Goal: Transaction & Acquisition: Book appointment/travel/reservation

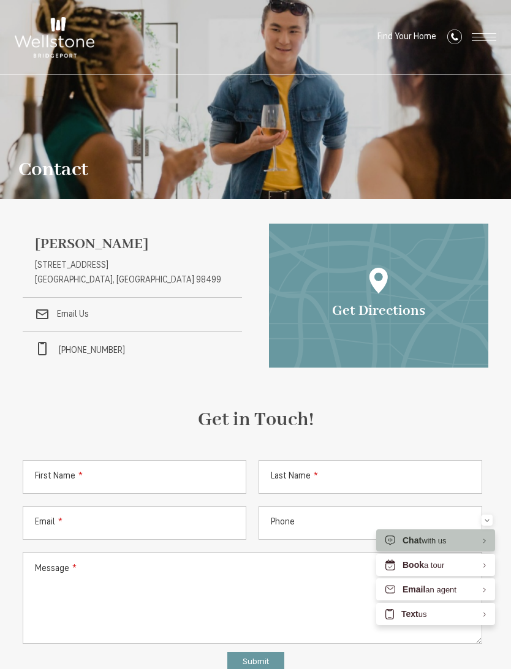
click at [475, 37] on span "Open Menu" at bounding box center [484, 37] width 25 height 1
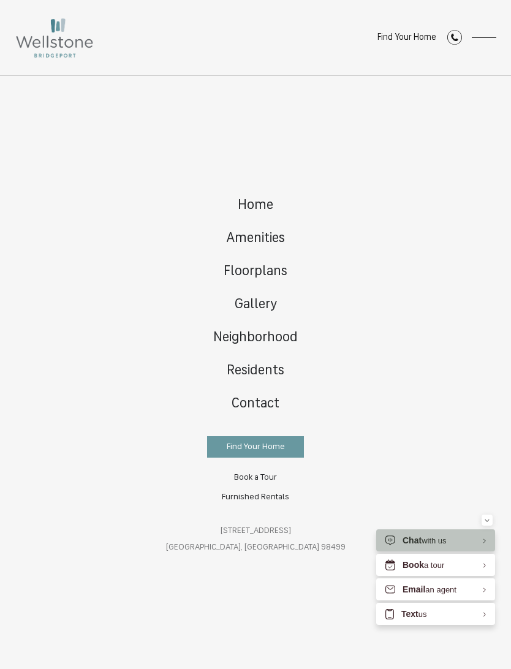
click at [263, 279] on link "Floorplans" at bounding box center [255, 272] width 121 height 33
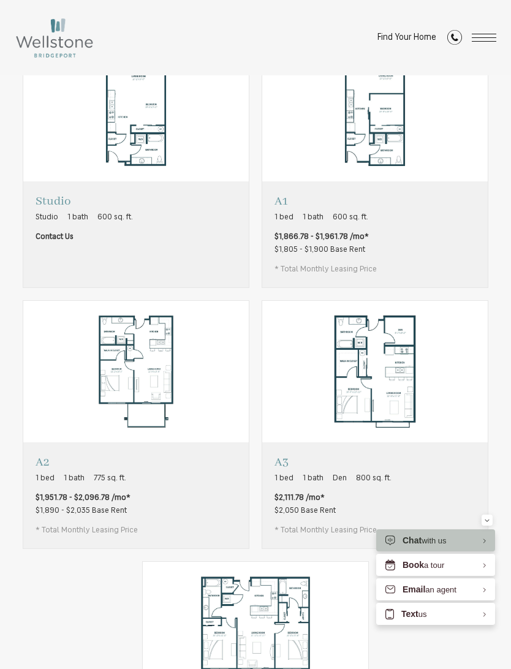
scroll to position [498, 0]
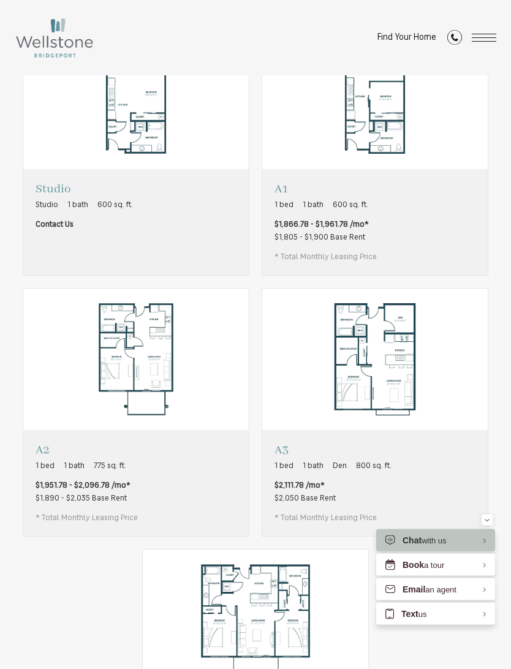
click at [488, 569] on div "Studio Studio 1 bath 600 sq. ft. Contact Us A1 1 bed 1 bath 600 sq. ft. A2" at bounding box center [256, 413] width 466 height 771
click at [485, 526] on div "Minimize" at bounding box center [487, 520] width 5 height 11
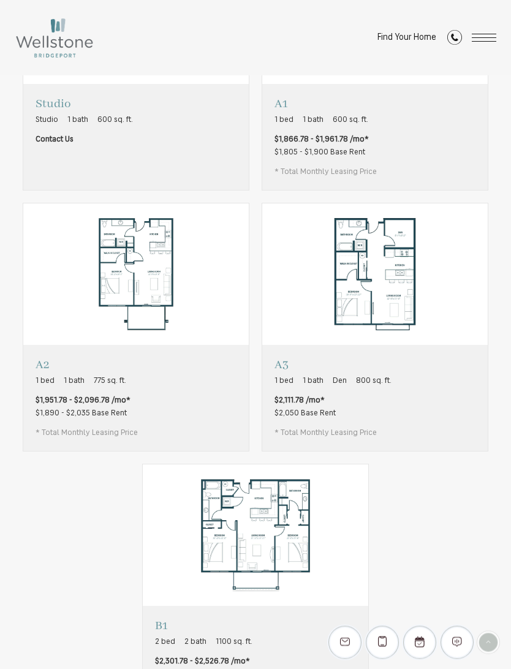
scroll to position [628, 0]
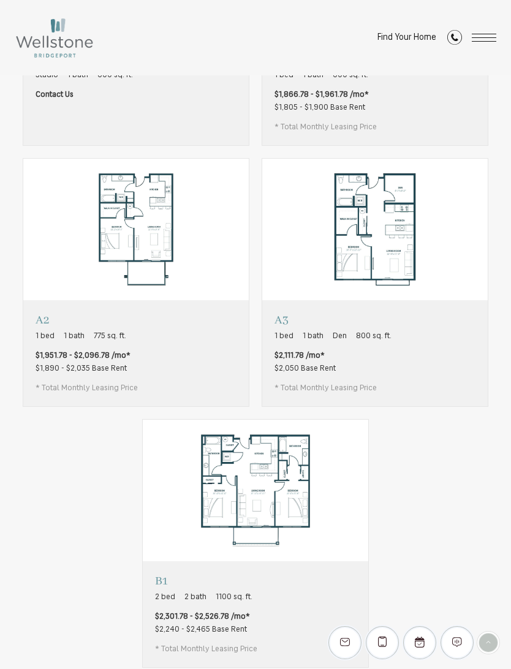
click at [283, 320] on p "A3" at bounding box center [332, 319] width 117 height 15
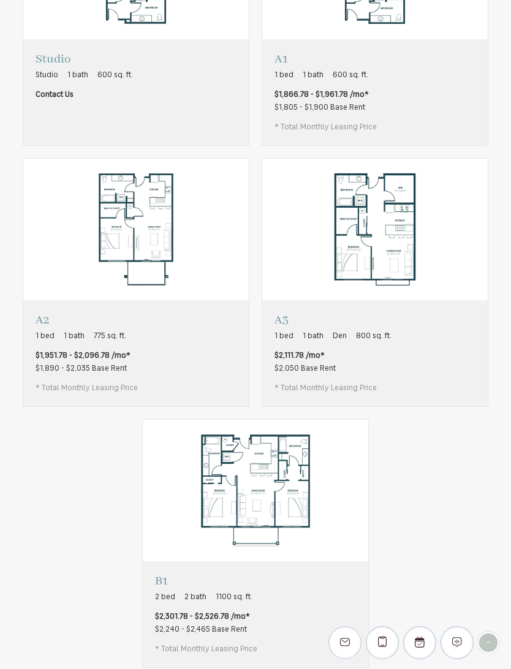
scroll to position [0, 0]
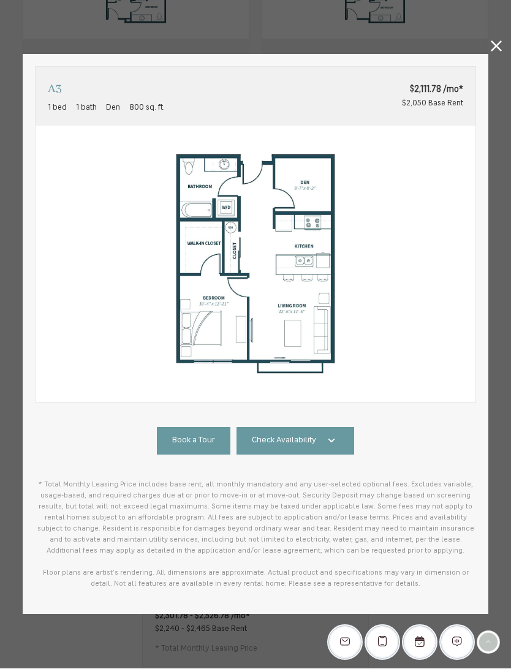
click at [322, 438] on link "Check Availability" at bounding box center [296, 442] width 118 height 28
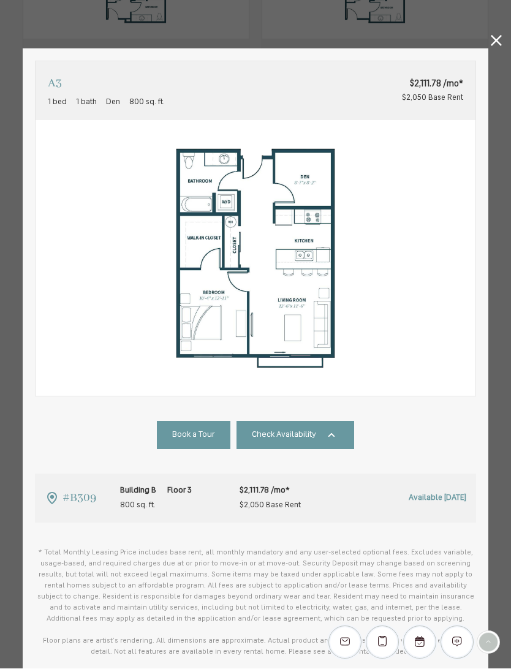
click at [496, 46] on link at bounding box center [496, 43] width 11 height 15
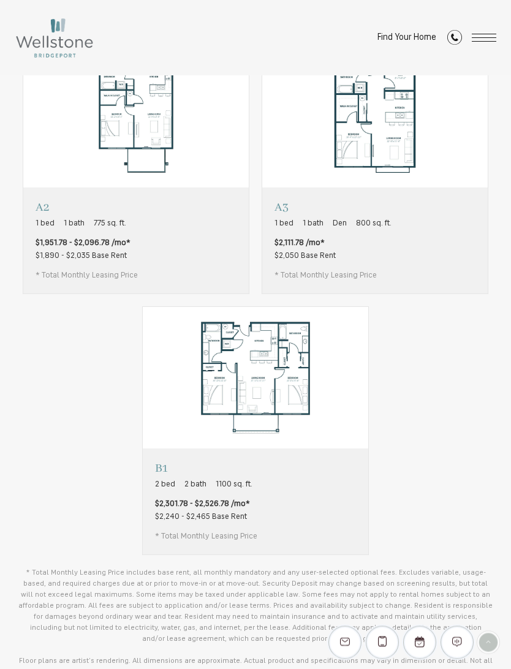
scroll to position [746, 0]
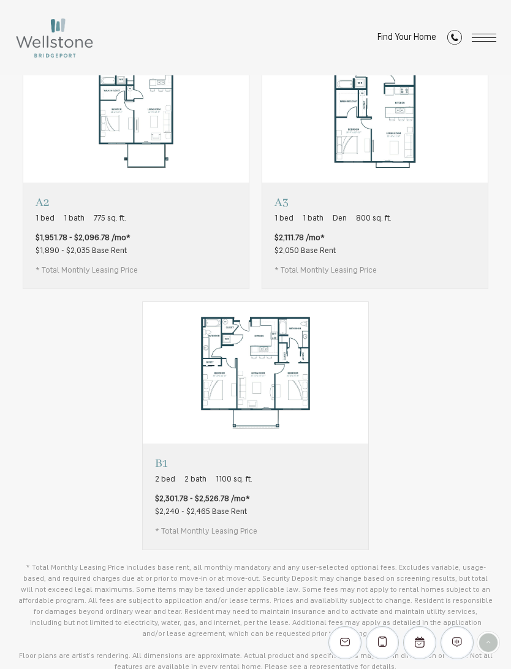
click at [164, 464] on p "B1" at bounding box center [206, 463] width 102 height 15
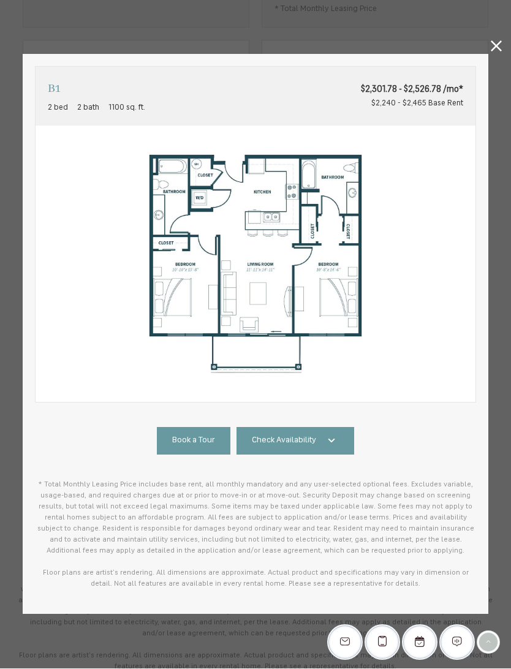
click at [330, 441] on icon at bounding box center [331, 441] width 7 height 4
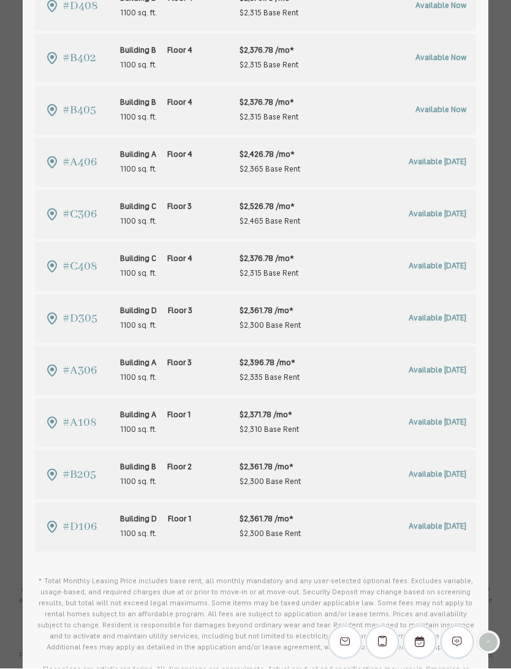
scroll to position [543, 0]
click at [436, 320] on span "Available [DATE]" at bounding box center [438, 320] width 58 height 8
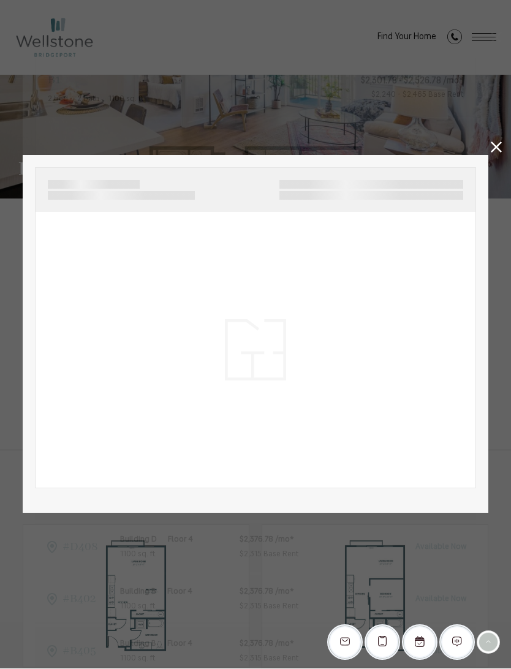
scroll to position [746, 0]
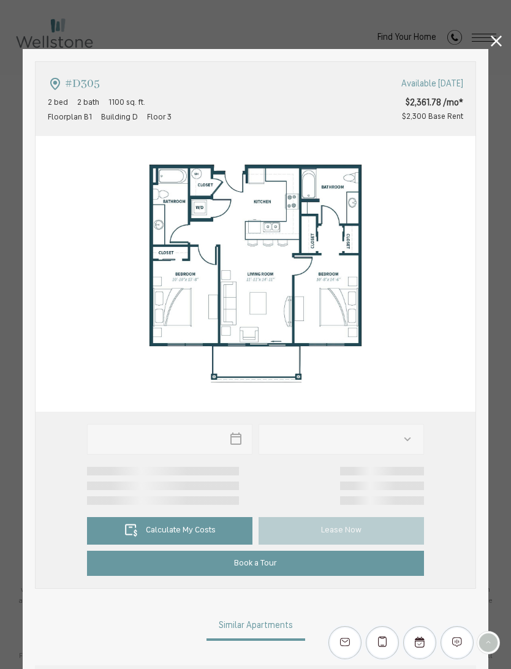
type input "**********"
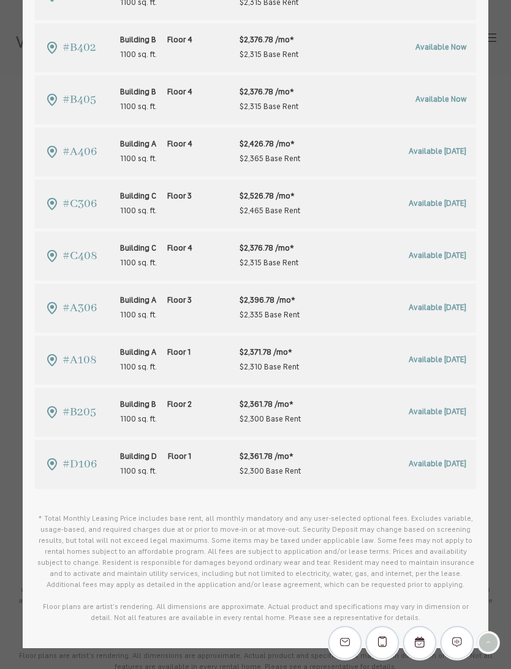
scroll to position [771, 0]
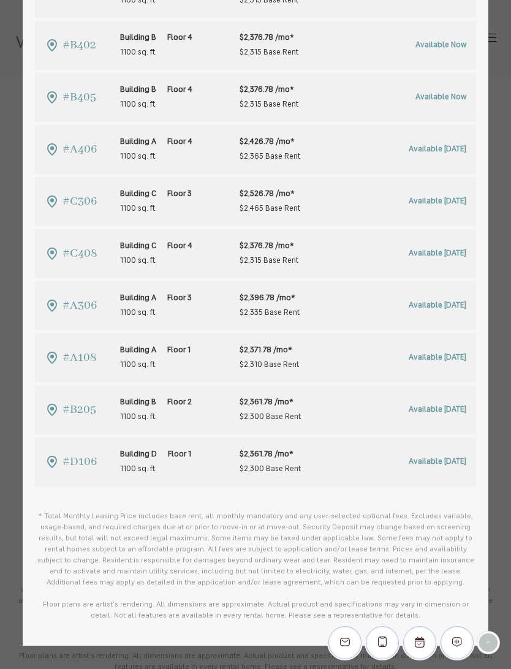
click at [428, 355] on span "Available [DATE]" at bounding box center [438, 358] width 58 height 8
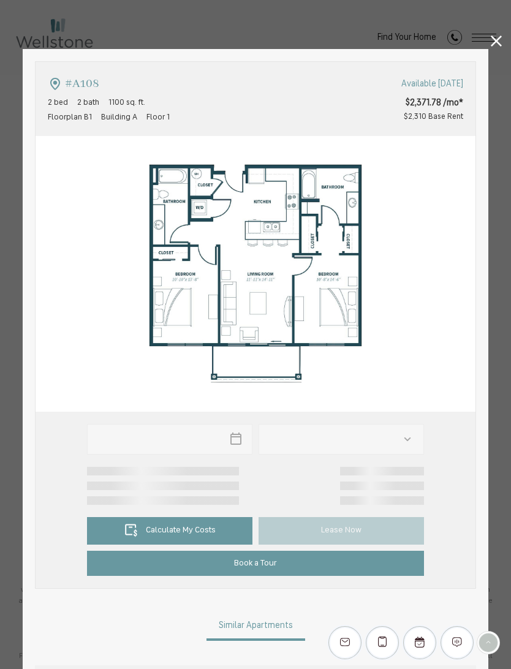
type input "**********"
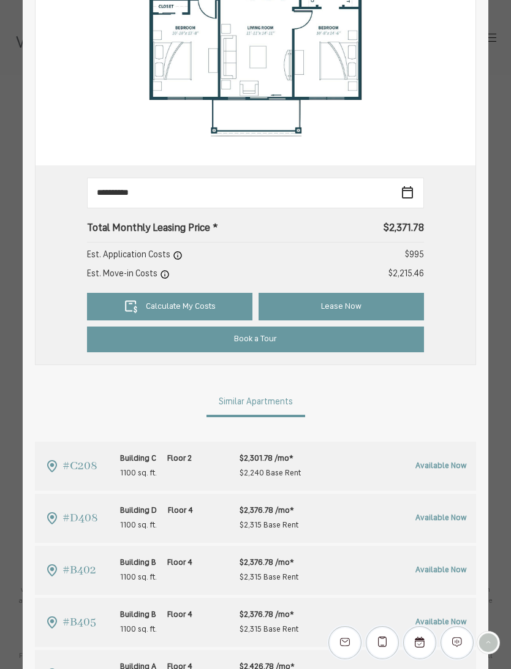
scroll to position [255, 0]
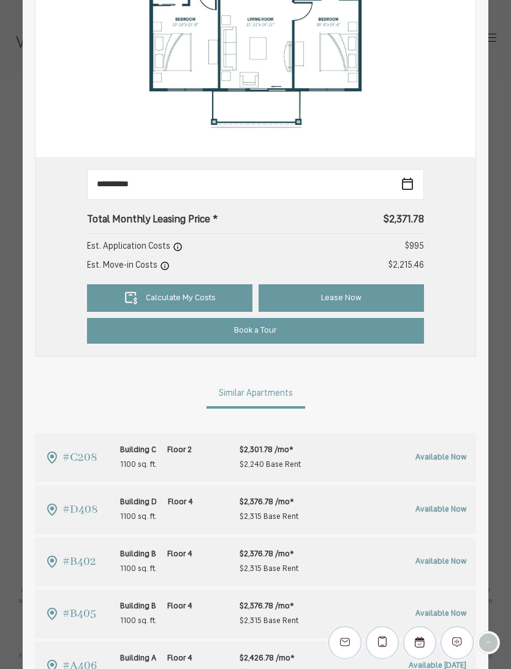
click at [134, 295] on icon at bounding box center [131, 298] width 15 height 15
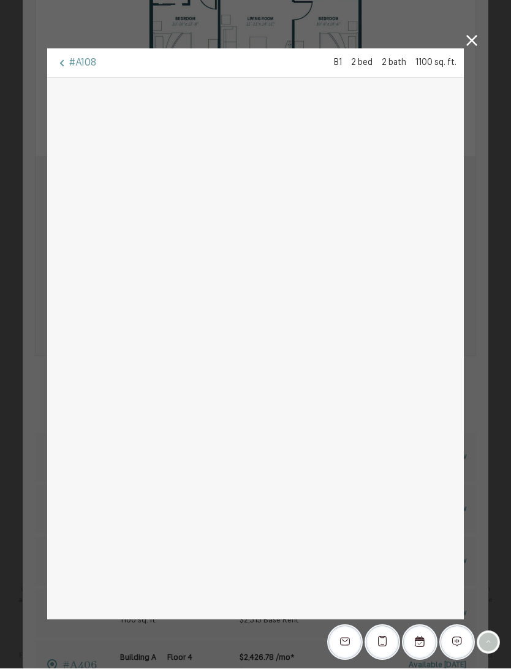
scroll to position [33, 0]
click at [467, 36] on icon at bounding box center [471, 41] width 11 height 11
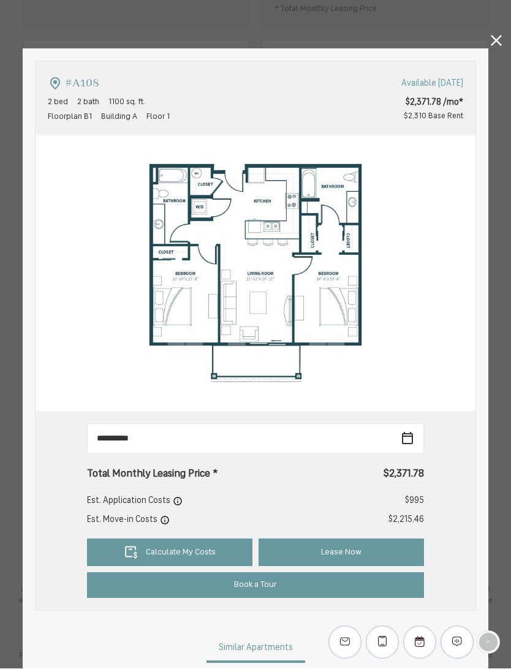
scroll to position [0, 0]
click at [488, 0] on html "Skip to main content × Pet Policy [GEOGRAPHIC_DATA] is a pet-friendly community…" at bounding box center [255, 0] width 511 height 0
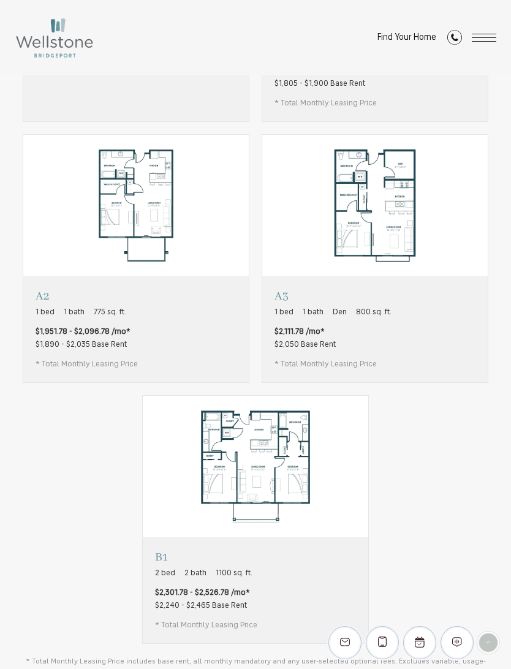
scroll to position [651, 0]
click at [284, 293] on p "A3" at bounding box center [332, 296] width 117 height 15
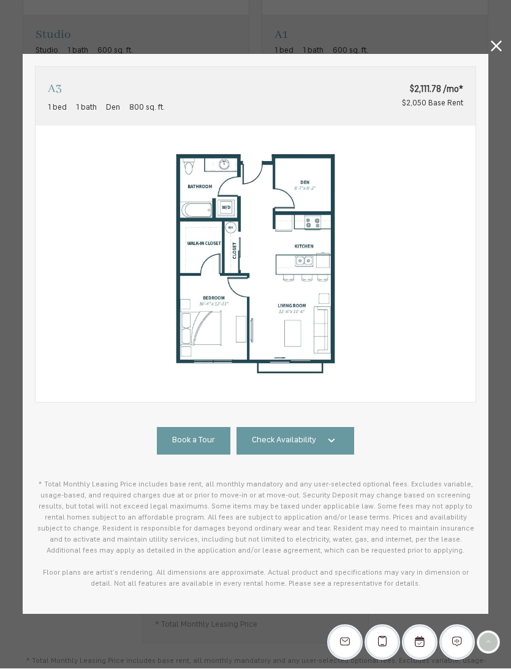
click at [328, 450] on link "Check Availability" at bounding box center [296, 442] width 118 height 28
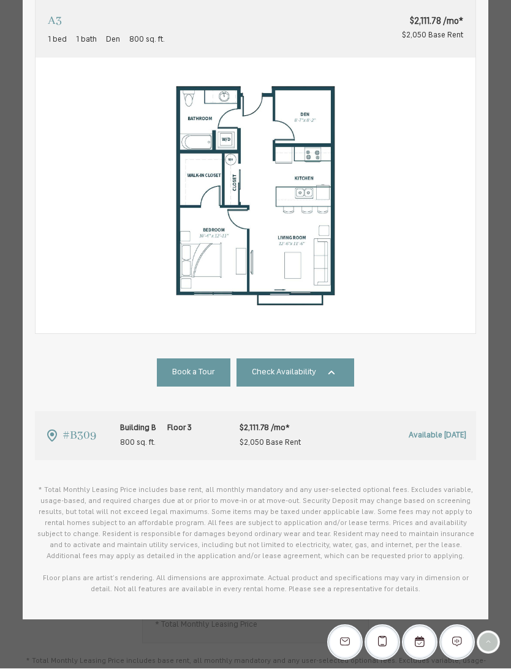
scroll to position [62, 0]
click at [72, 439] on span "#B309" at bounding box center [79, 437] width 34 height 20
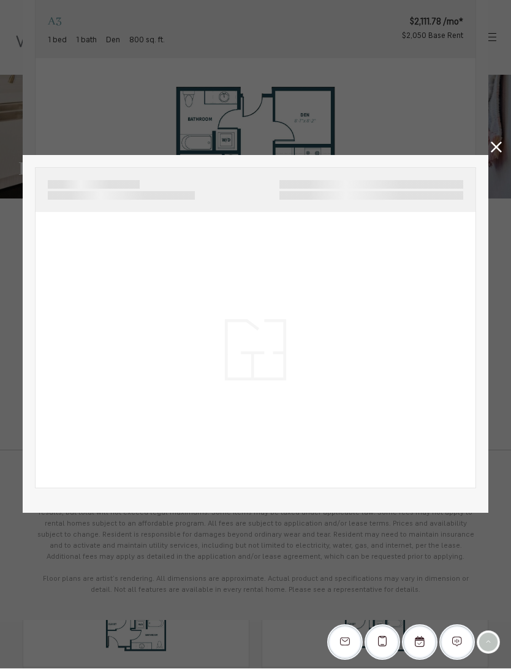
scroll to position [652, 0]
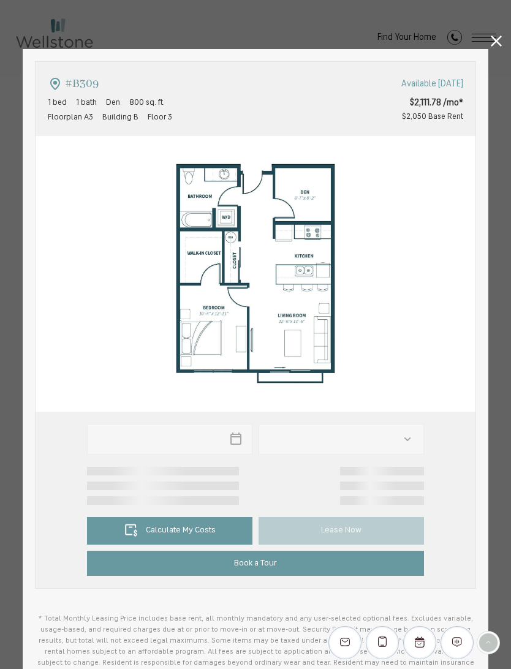
type input "**********"
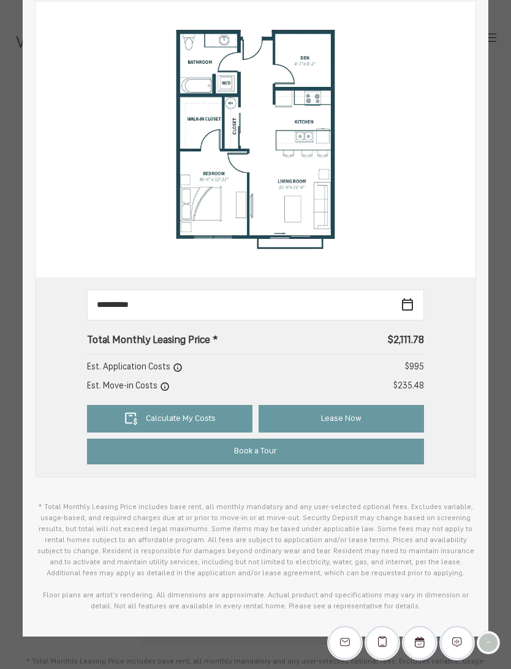
scroll to position [137, 0]
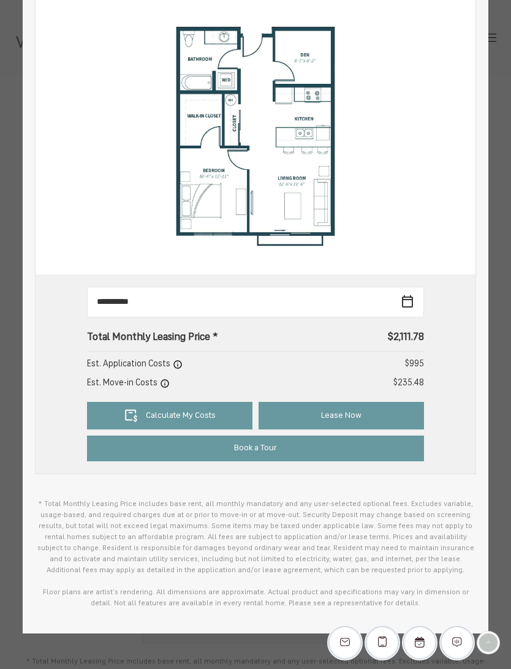
click at [221, 412] on link "Calculate My Costs" at bounding box center [169, 416] width 165 height 28
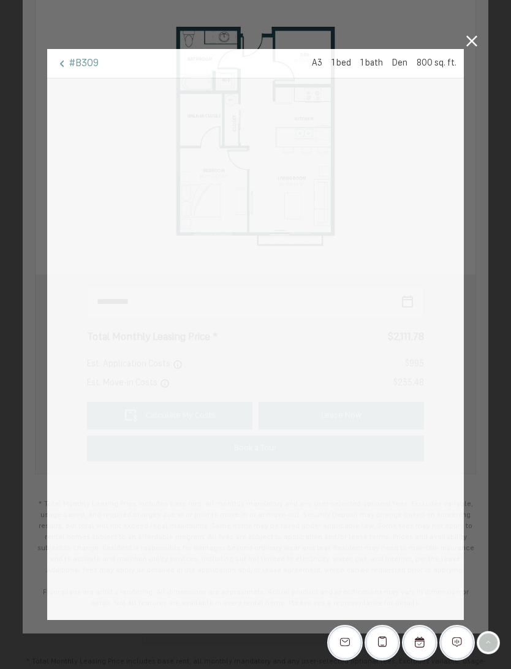
scroll to position [0, 0]
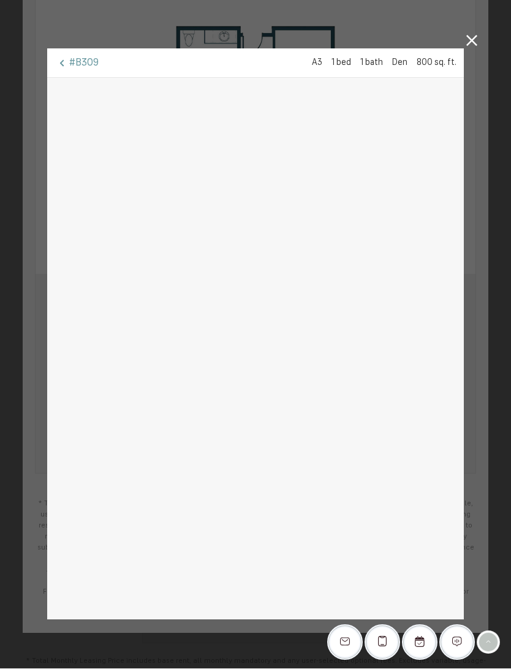
click at [467, 40] on icon at bounding box center [471, 41] width 11 height 11
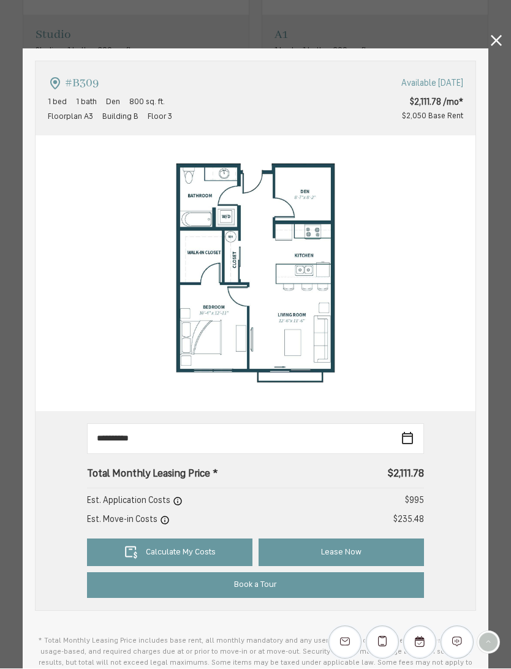
click at [499, 41] on icon at bounding box center [496, 41] width 11 height 11
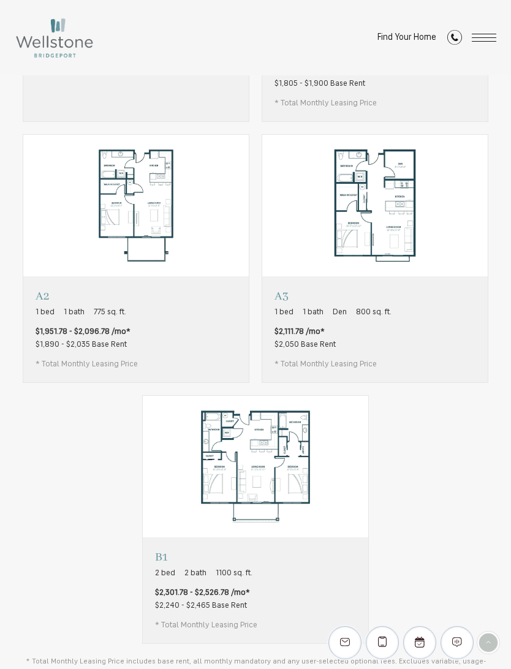
click at [39, 295] on p "A2" at bounding box center [87, 296] width 102 height 15
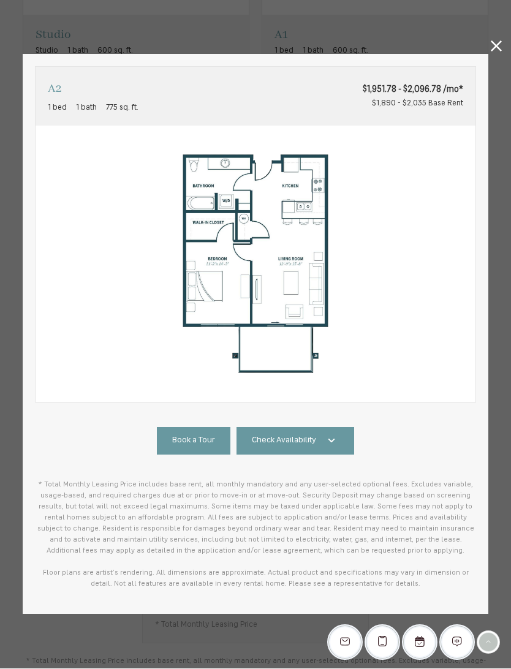
click at [324, 441] on icon at bounding box center [331, 441] width 15 height 15
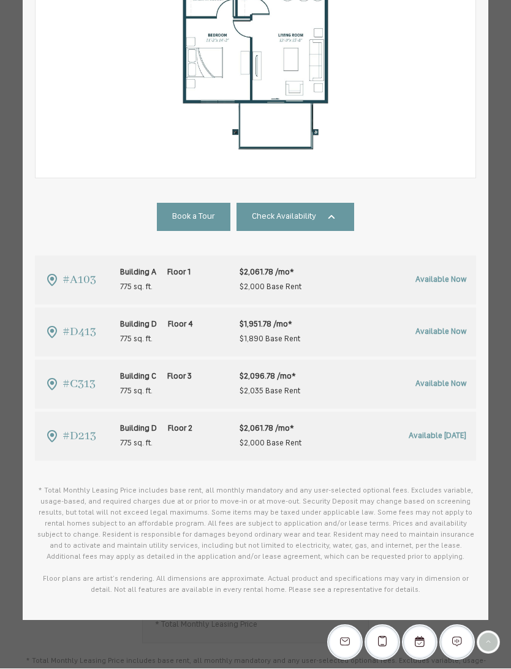
scroll to position [218, 0]
click at [76, 279] on span "#A103" at bounding box center [79, 281] width 34 height 20
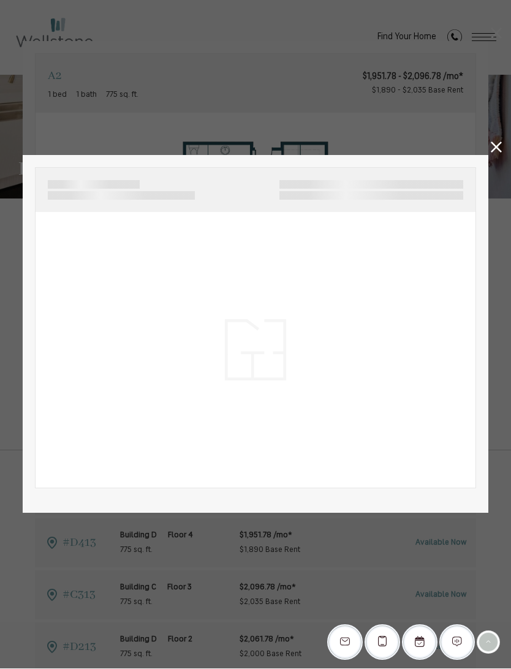
scroll to position [0, 0]
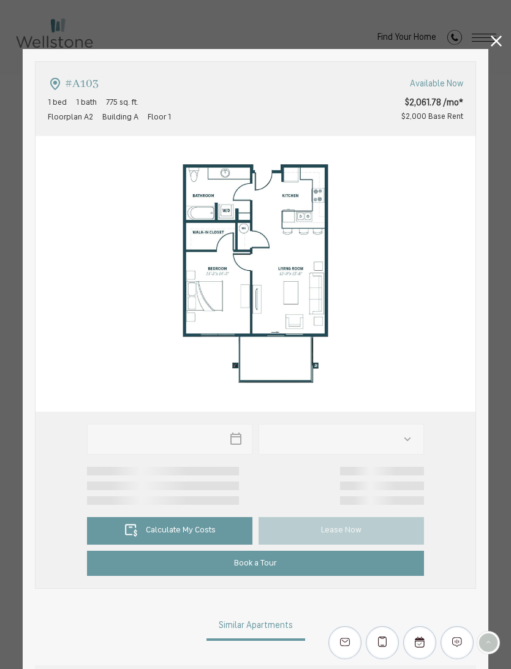
type input "**********"
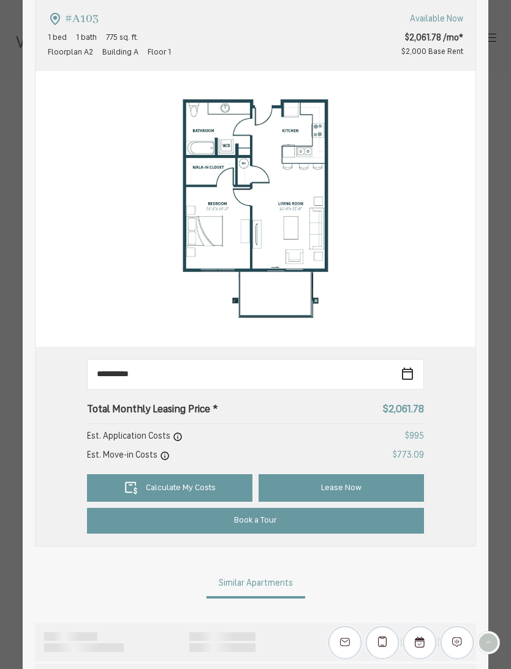
scroll to position [76, 0]
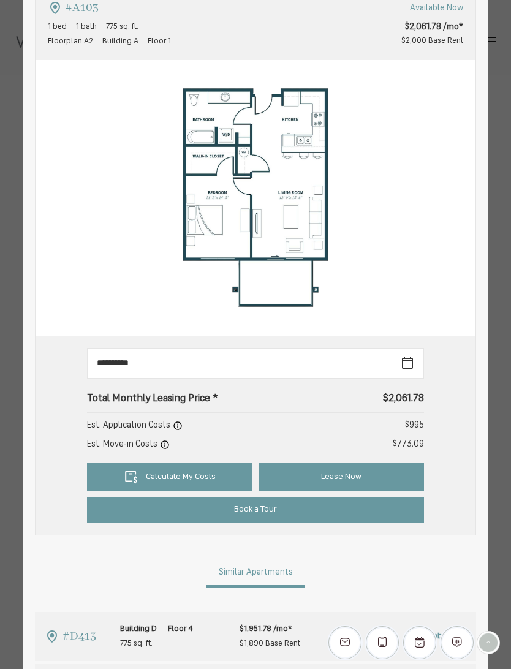
click at [225, 479] on link "Calculate My Costs" at bounding box center [169, 477] width 165 height 28
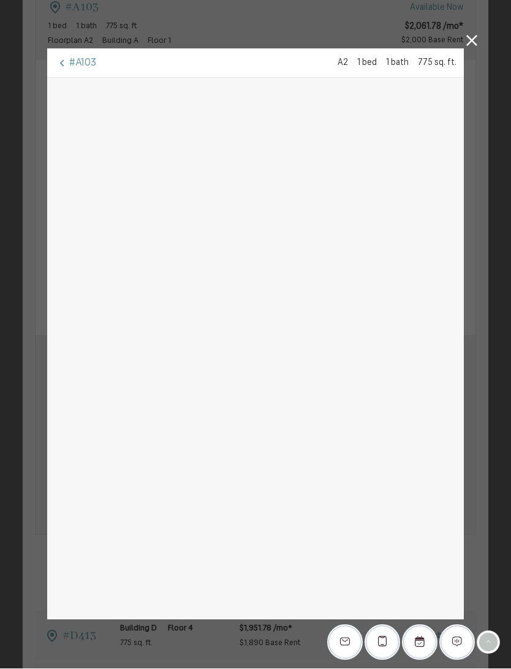
click at [473, 44] on icon at bounding box center [471, 41] width 11 height 11
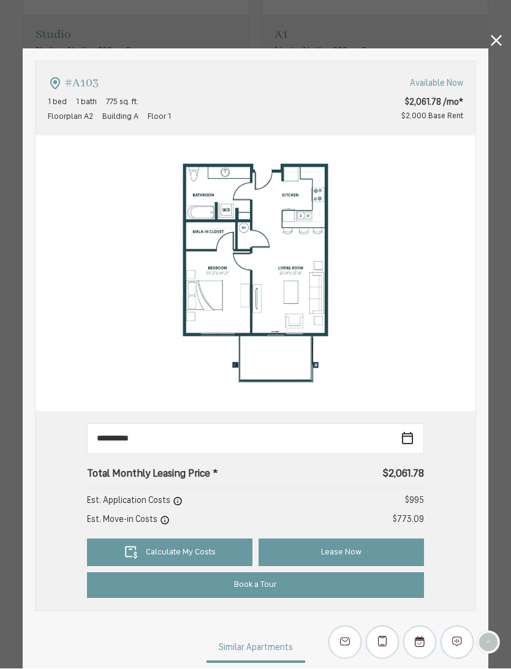
click at [491, 44] on icon at bounding box center [496, 41] width 11 height 11
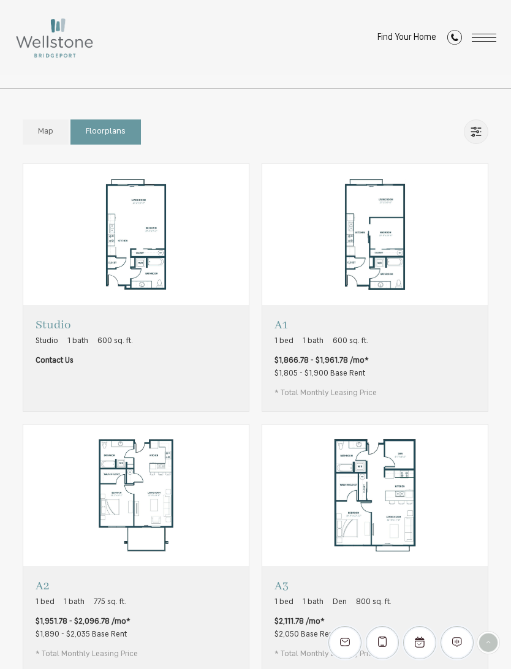
scroll to position [359, 0]
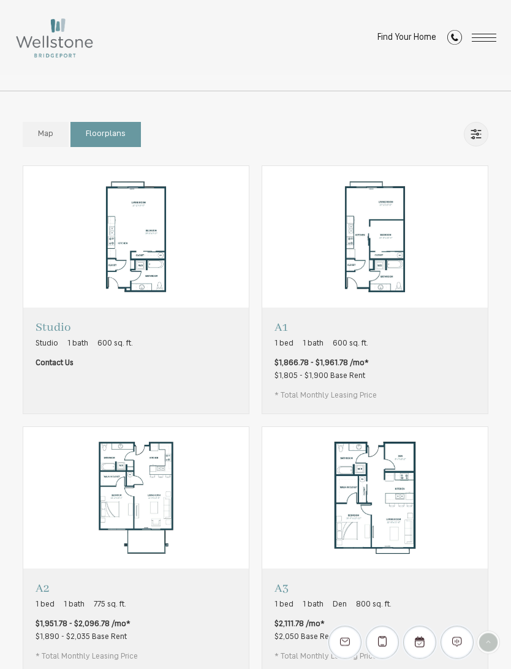
click at [291, 330] on p "A1" at bounding box center [325, 327] width 102 height 15
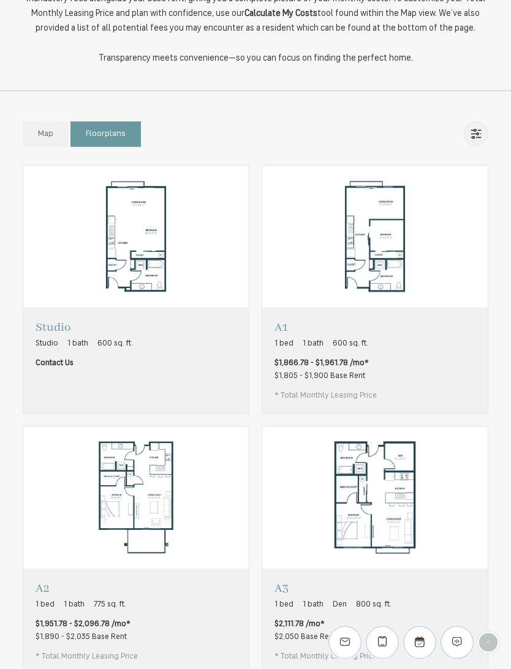
scroll to position [0, 0]
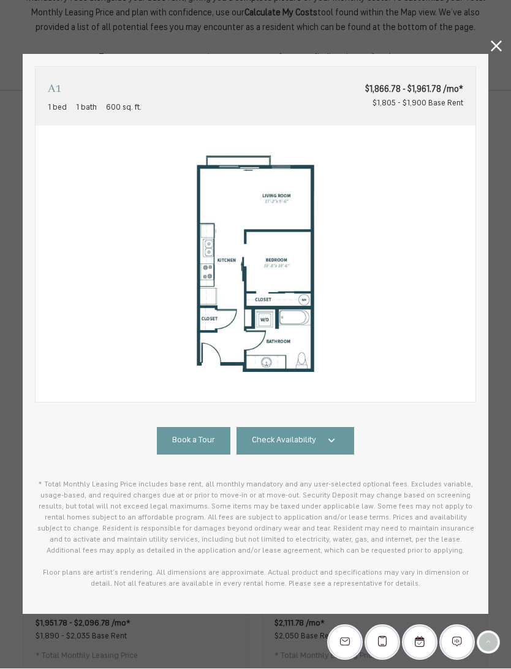
click at [341, 440] on link "Check Availability" at bounding box center [296, 442] width 118 height 28
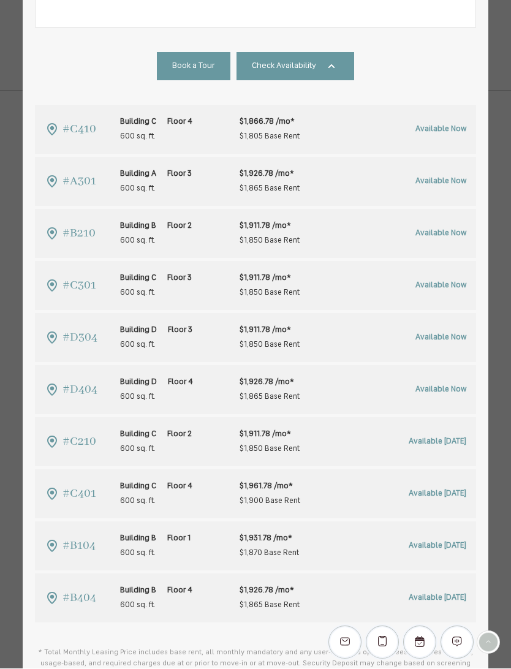
scroll to position [369, 0]
click at [78, 132] on span "#C410" at bounding box center [79, 129] width 34 height 20
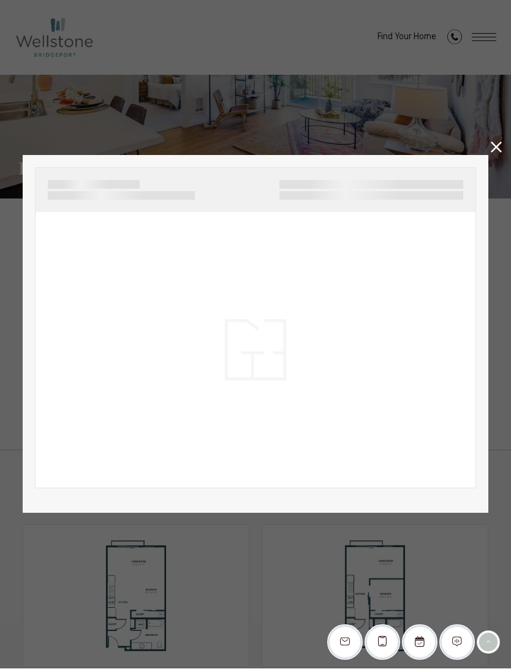
scroll to position [360, 0]
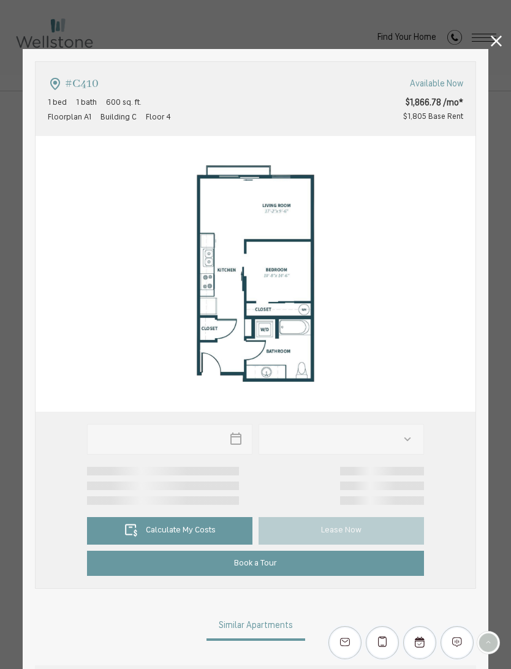
type input "**********"
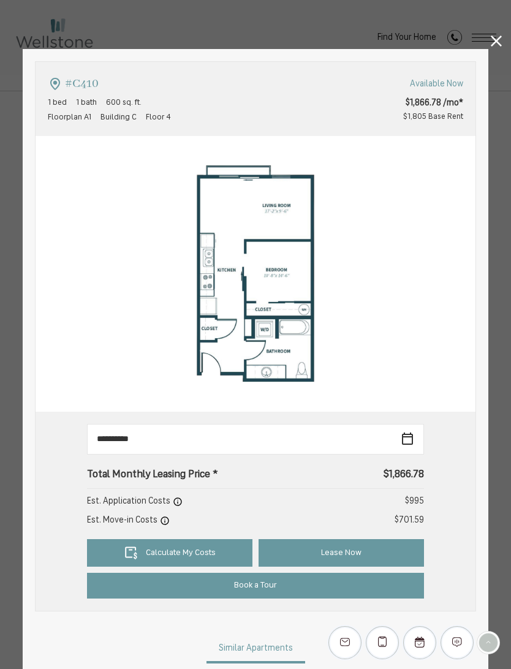
click at [491, 46] on icon at bounding box center [496, 41] width 11 height 11
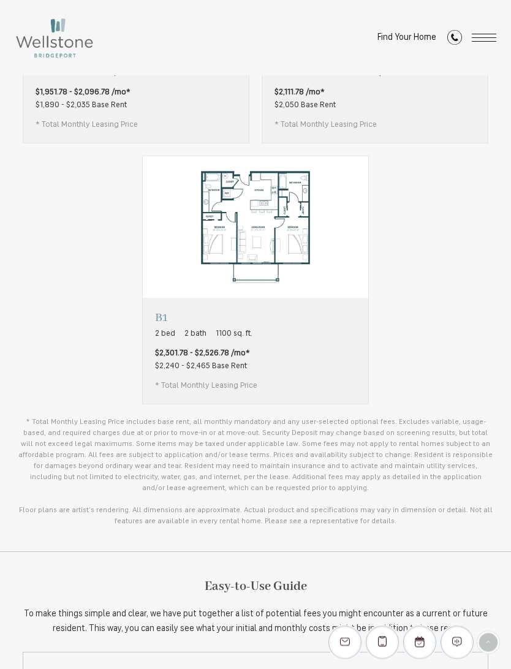
scroll to position [885, 0]
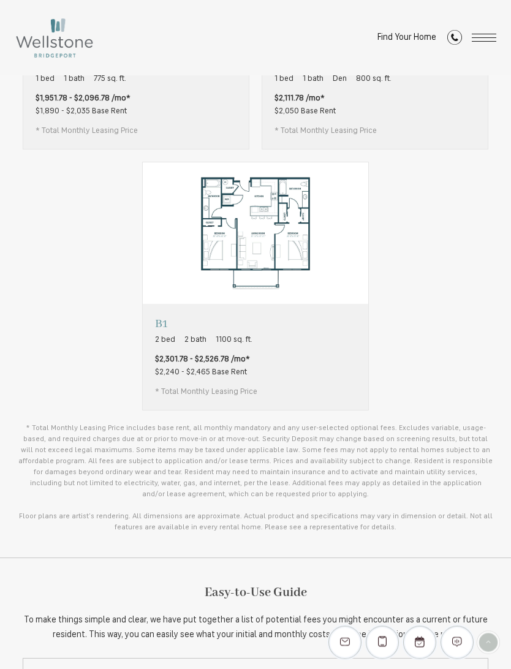
click at [157, 322] on p "B1" at bounding box center [206, 324] width 102 height 15
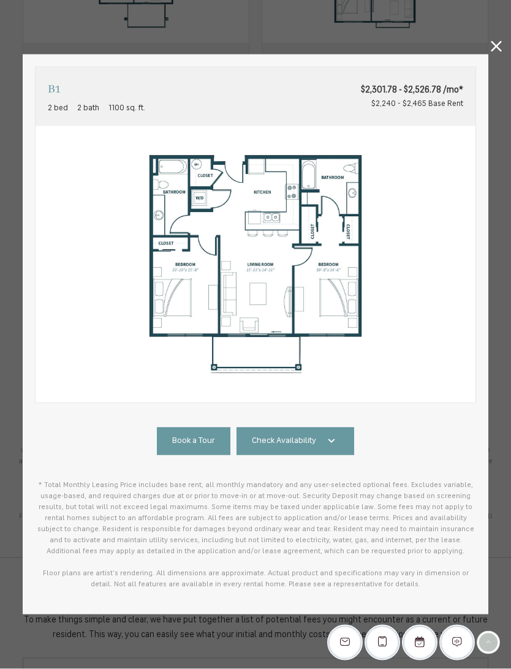
scroll to position [0, 0]
click at [336, 442] on icon at bounding box center [331, 441] width 15 height 15
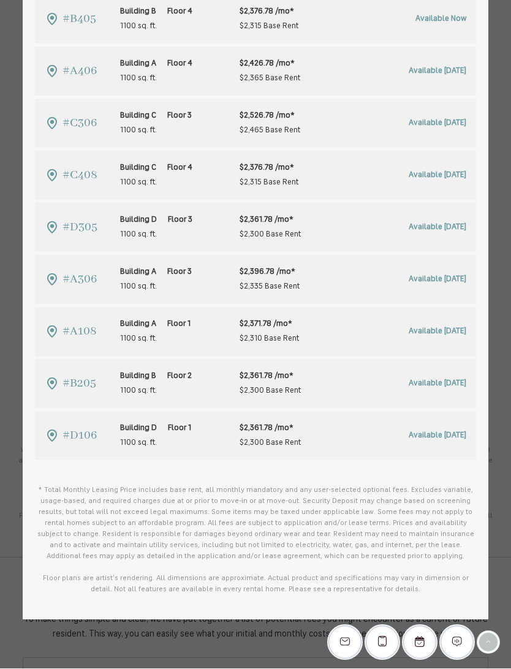
scroll to position [635, 0]
click at [86, 330] on span "#A108" at bounding box center [79, 333] width 34 height 20
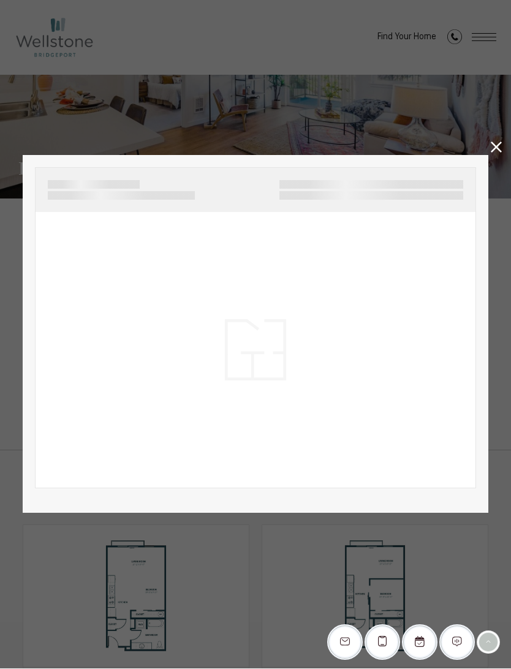
scroll to position [885, 0]
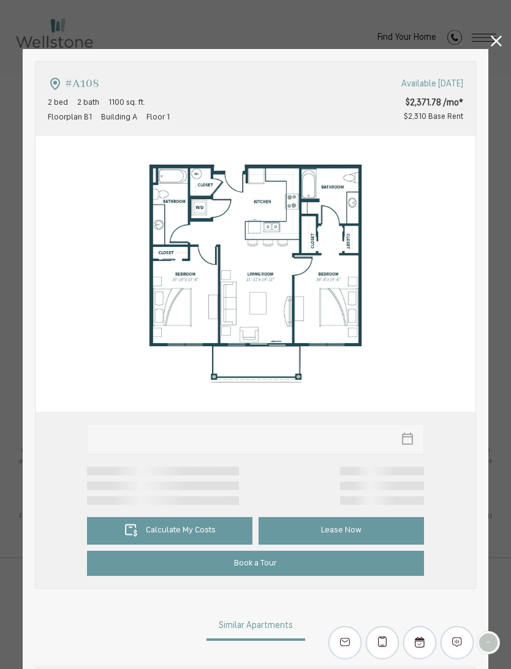
type input "**********"
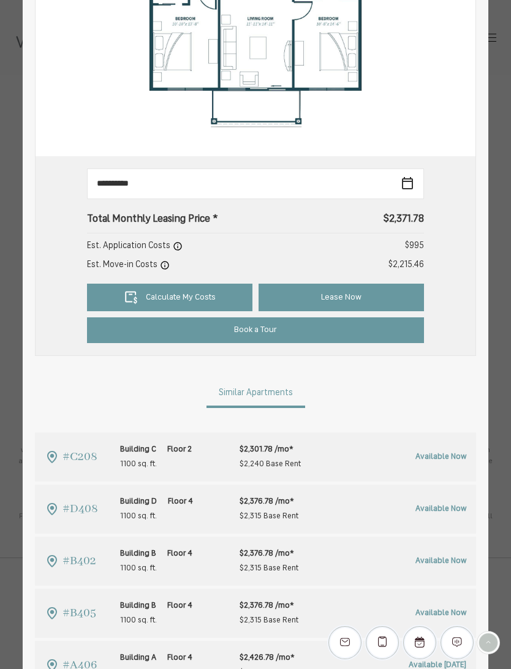
scroll to position [256, 0]
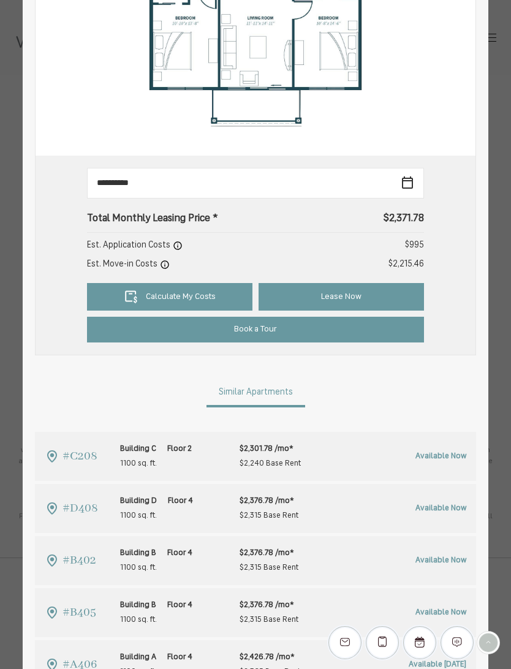
click at [117, 298] on link "Calculate My Costs" at bounding box center [169, 297] width 165 height 28
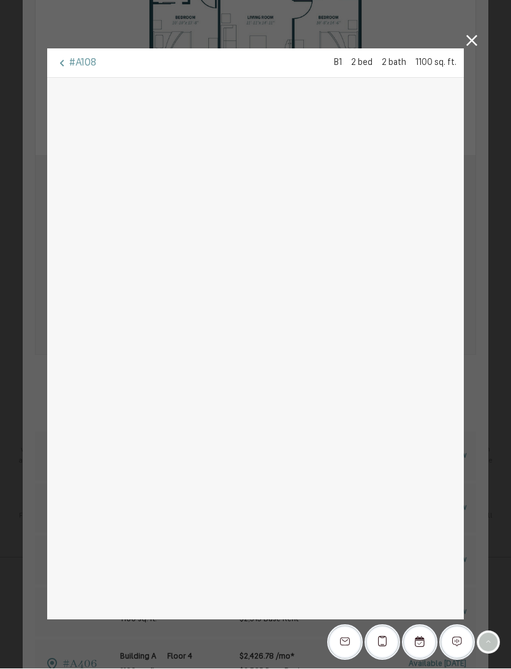
scroll to position [0, 0]
click at [474, 44] on icon at bounding box center [471, 41] width 11 height 11
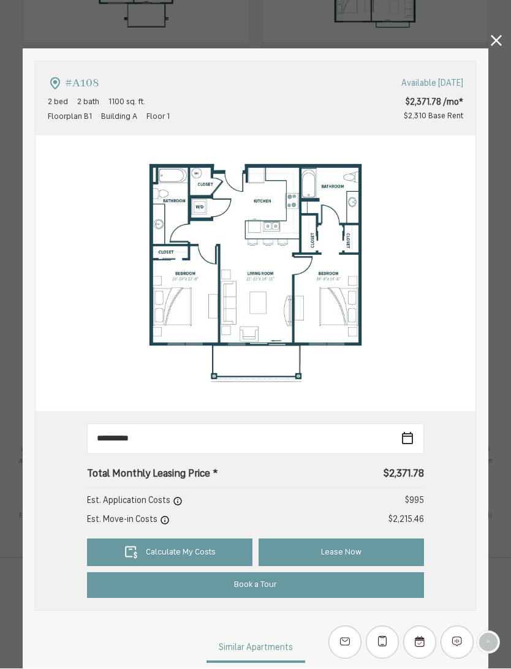
click at [495, 42] on icon at bounding box center [496, 41] width 11 height 11
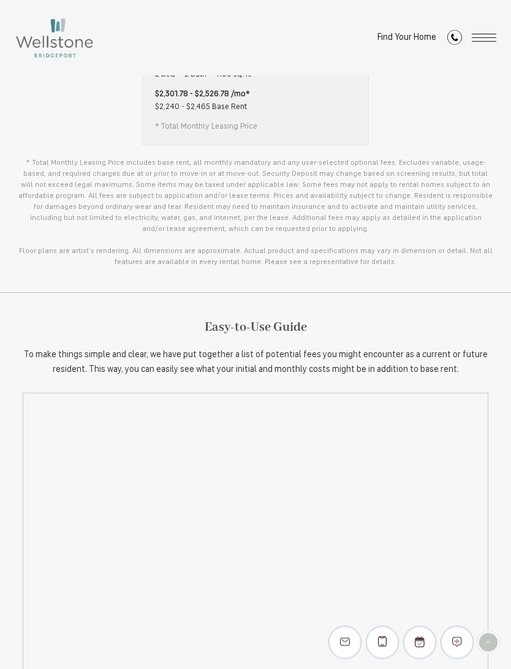
scroll to position [1151, 0]
click at [488, 34] on span "Open Menu" at bounding box center [484, 34] width 25 height 1
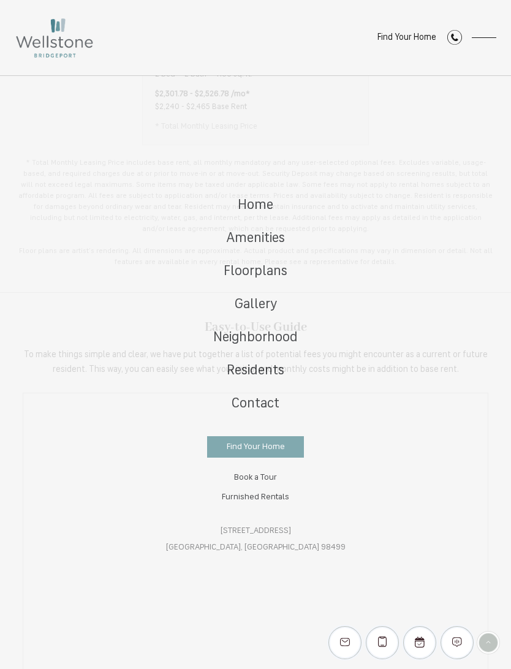
scroll to position [0, 0]
click at [274, 499] on span "Furnished Rentals" at bounding box center [255, 497] width 67 height 8
